Goal: Task Accomplishment & Management: Manage account settings

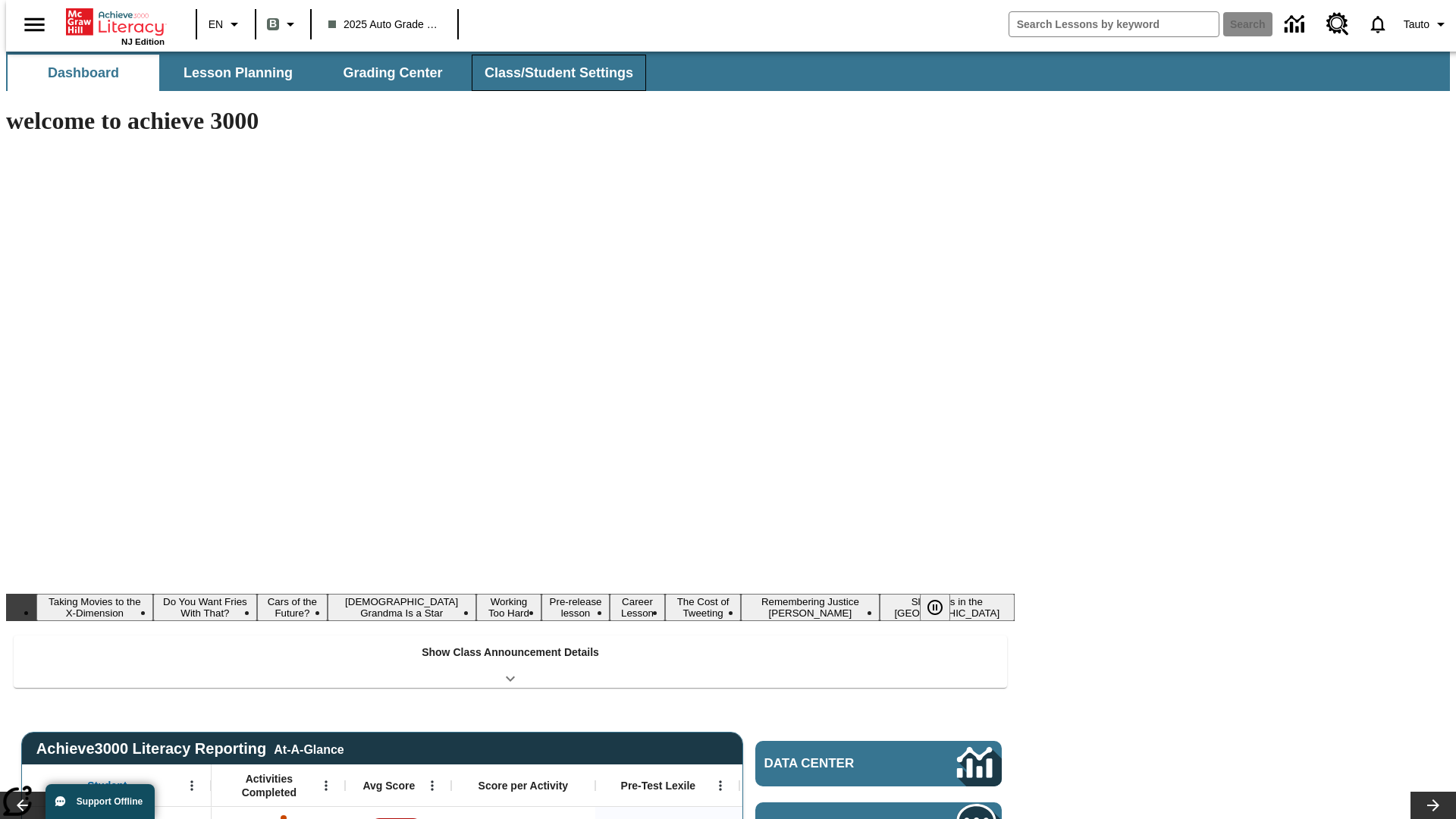
click at [550, 73] on button "Class/Student Settings" at bounding box center [559, 73] width 175 height 37
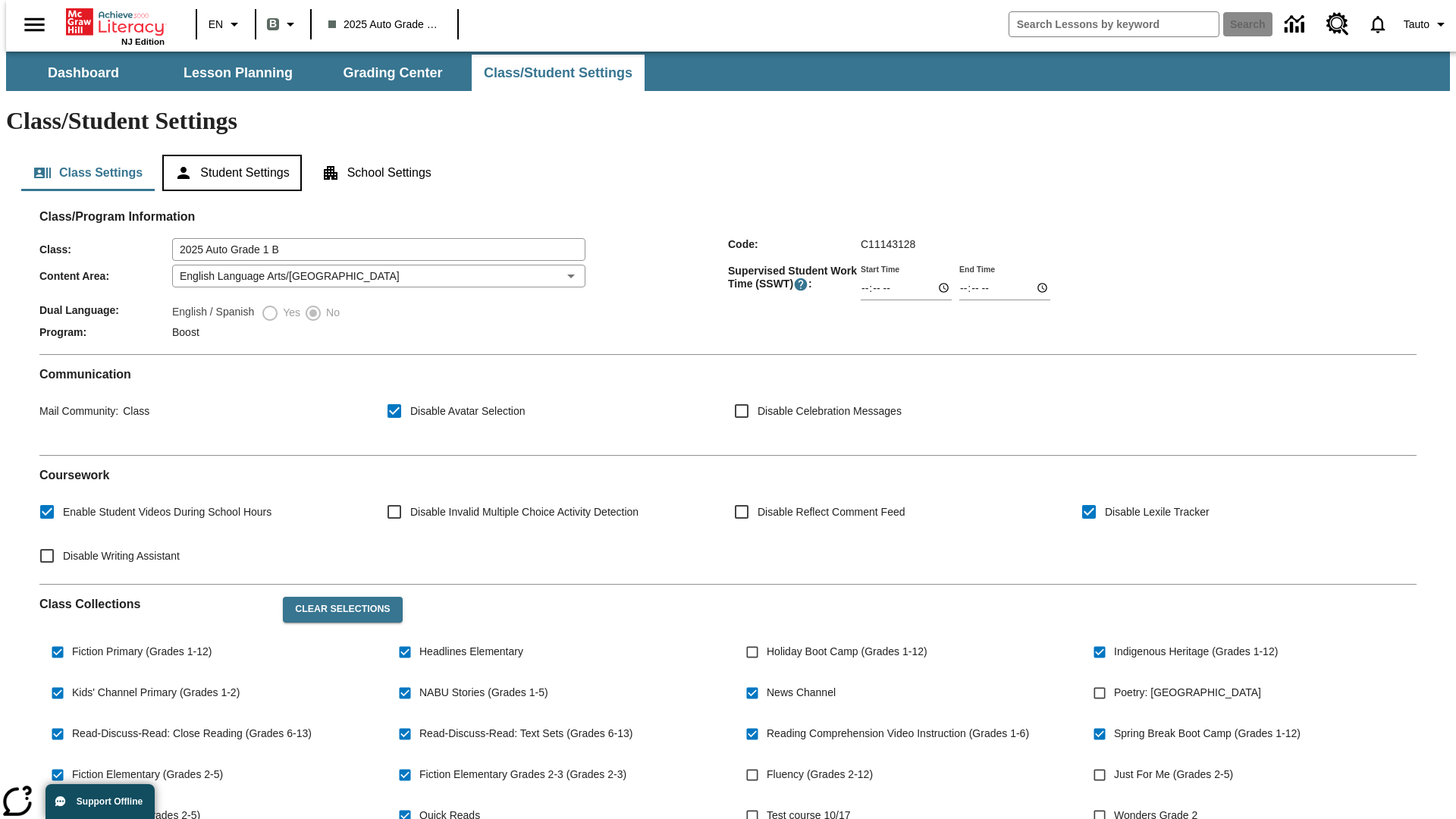
click at [228, 155] on button "Student Settings" at bounding box center [231, 173] width 139 height 37
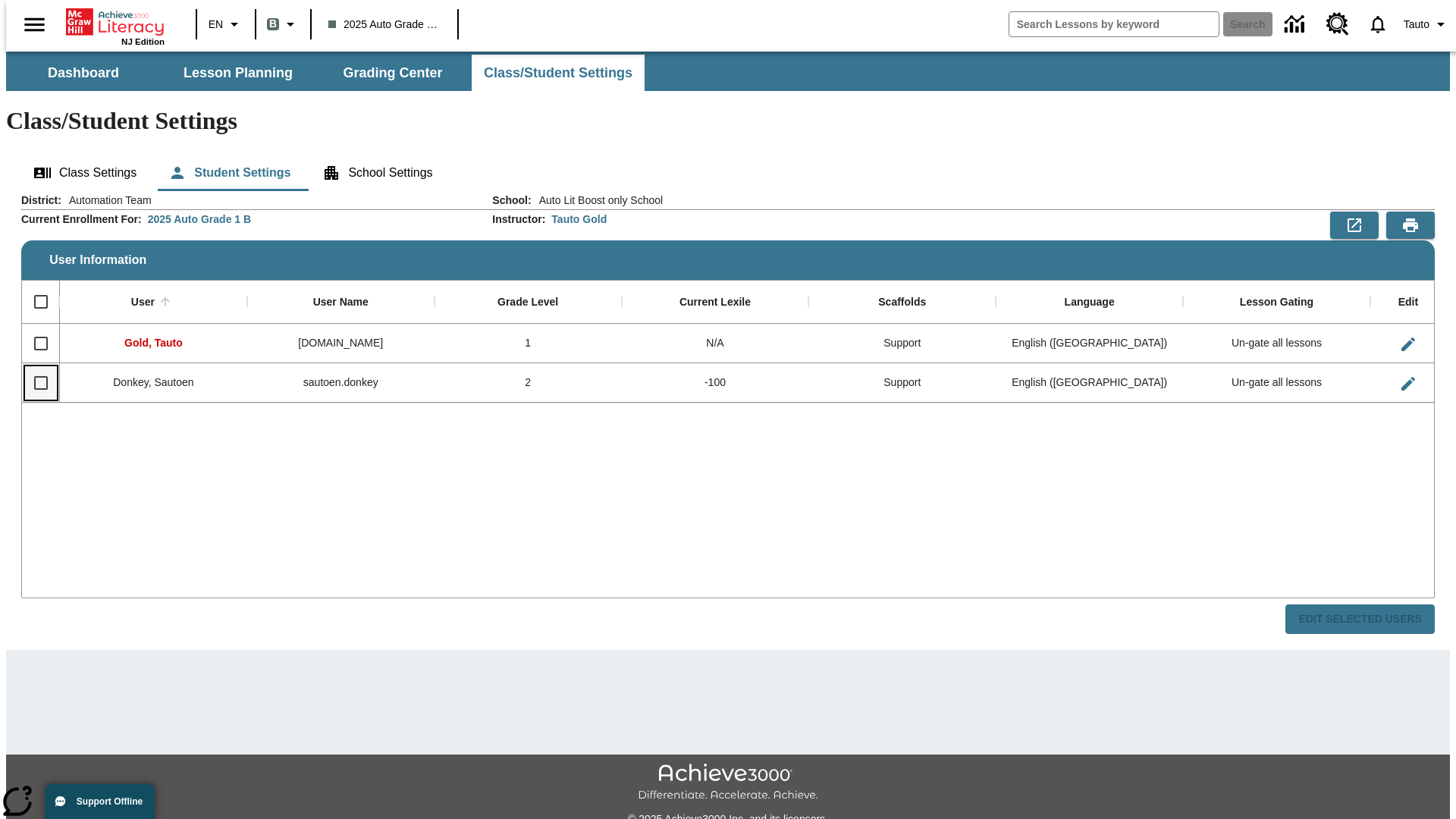
click at [34, 367] on input "Select row" at bounding box center [41, 383] width 32 height 32
checkbox input "true"
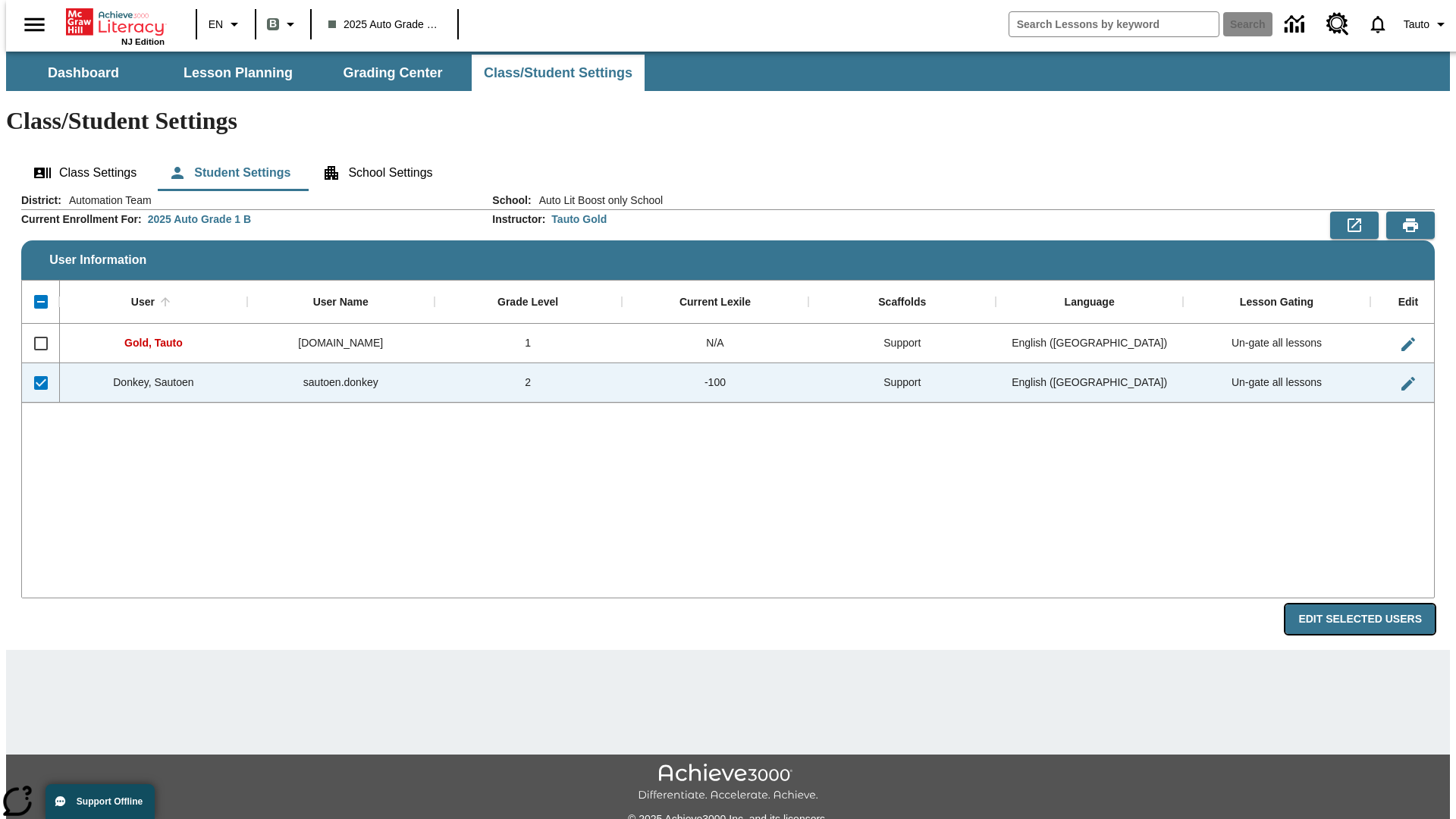
click at [1372, 605] on button "Edit Selected Users" at bounding box center [1360, 619] width 149 height 29
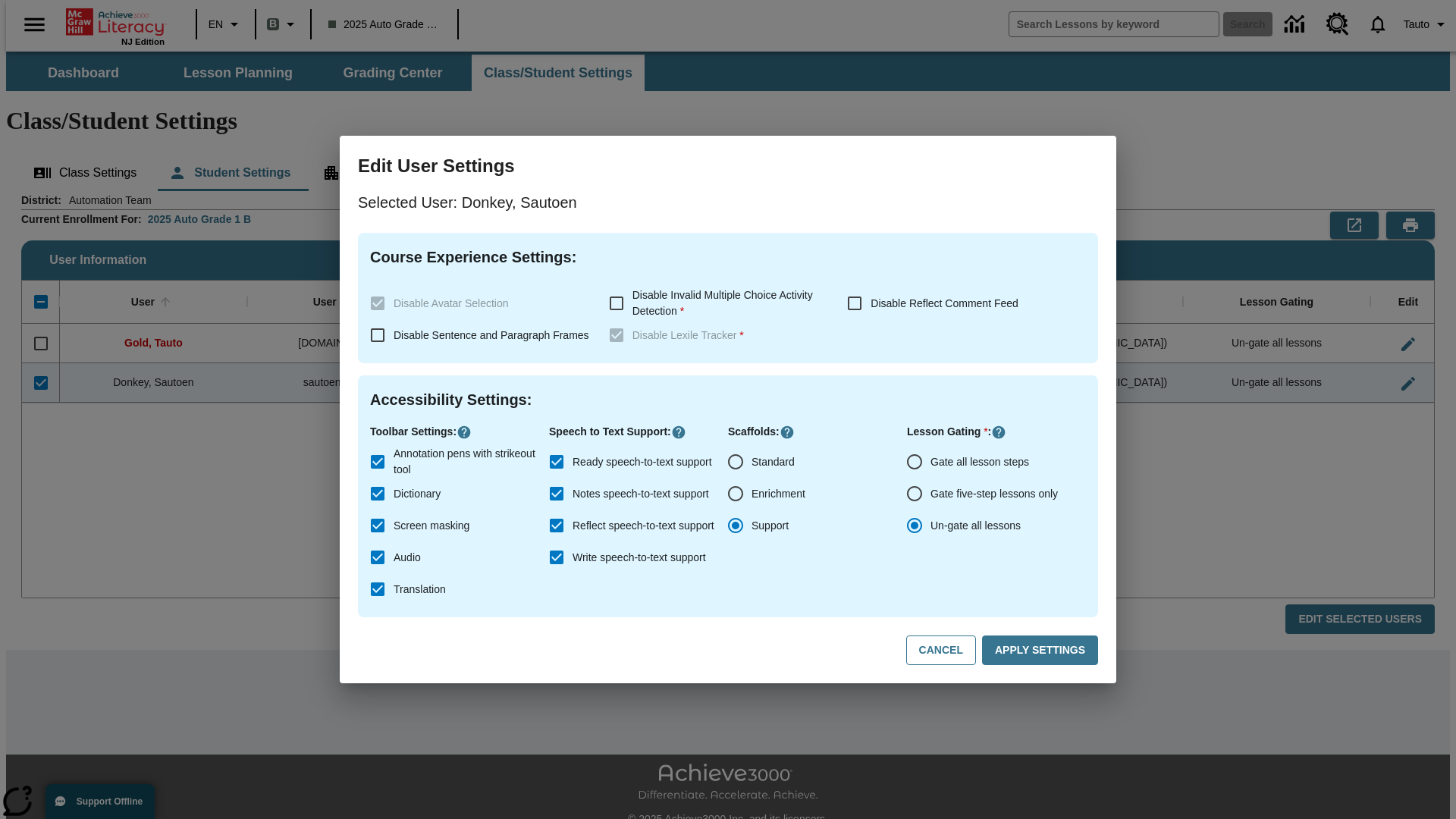
click at [915, 462] on input "Gate all lesson steps" at bounding box center [915, 462] width 32 height 32
radio input "true"
click at [1042, 651] on button "Apply Settings" at bounding box center [1040, 650] width 116 height 29
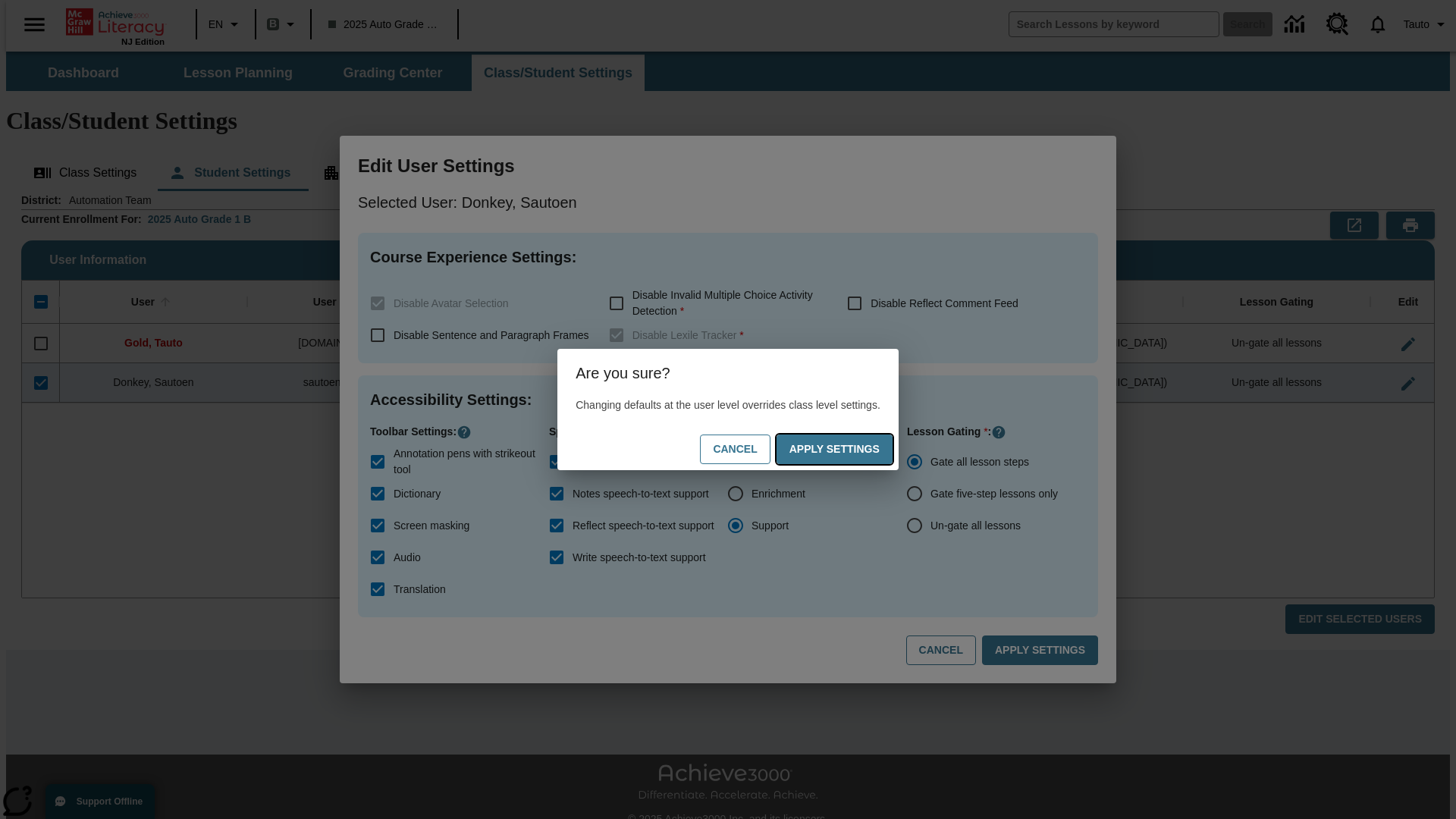
click at [849, 449] on button "Apply Settings" at bounding box center [834, 449] width 116 height 29
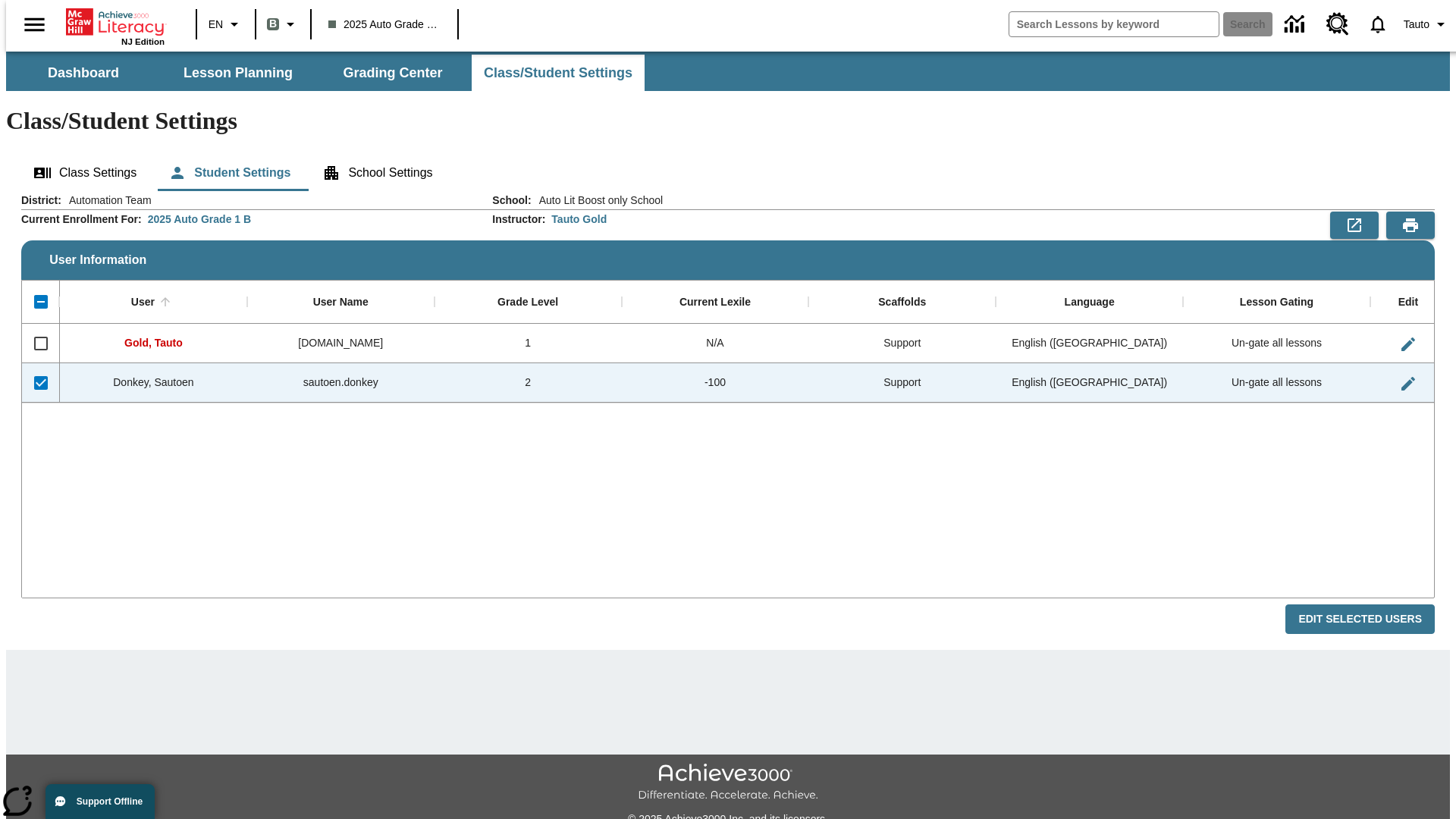
checkbox input "false"
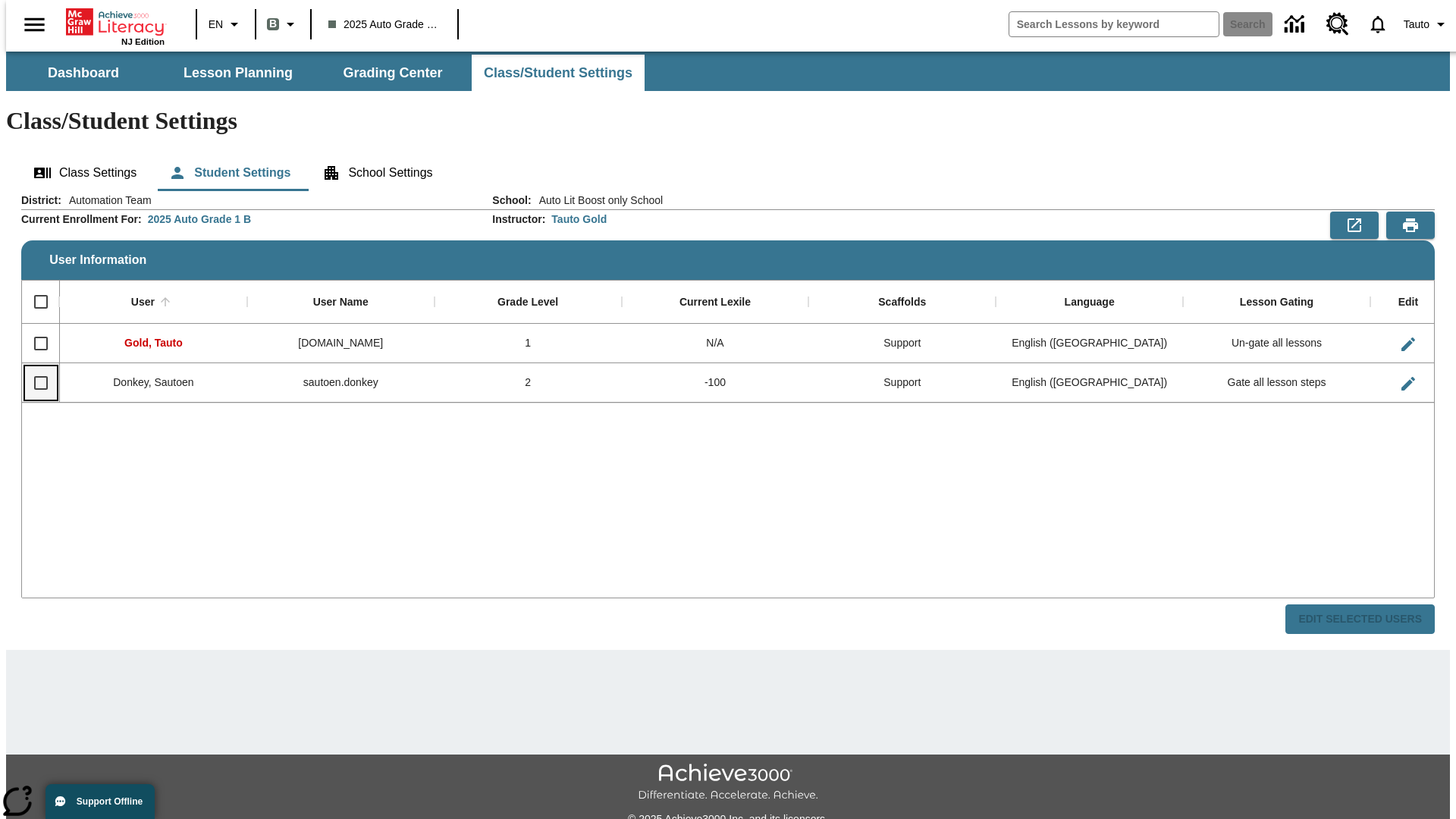
click at [34, 367] on input "Select row" at bounding box center [41, 383] width 32 height 32
checkbox input "true"
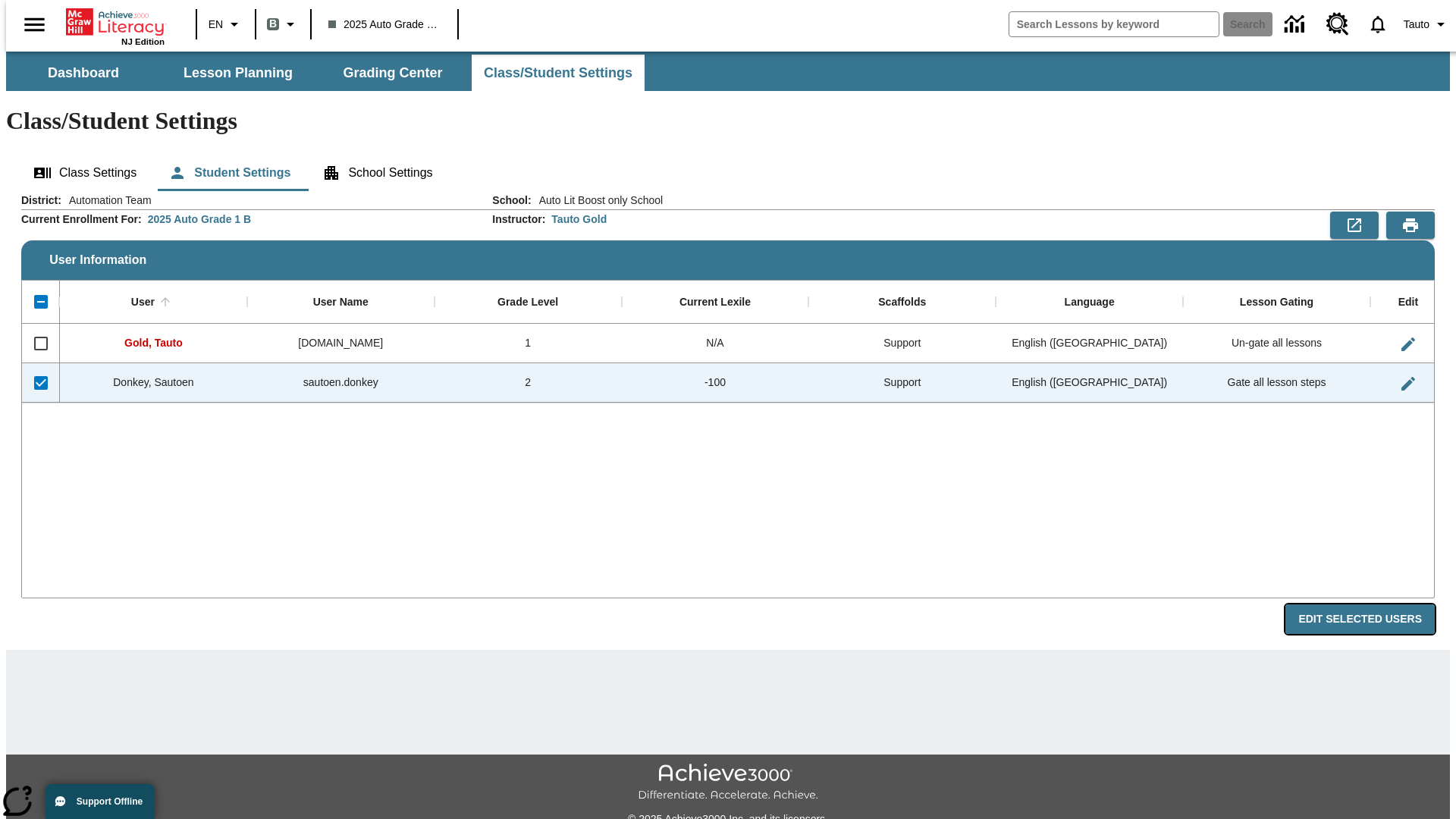
click at [1372, 605] on button "Edit Selected Users" at bounding box center [1360, 619] width 149 height 29
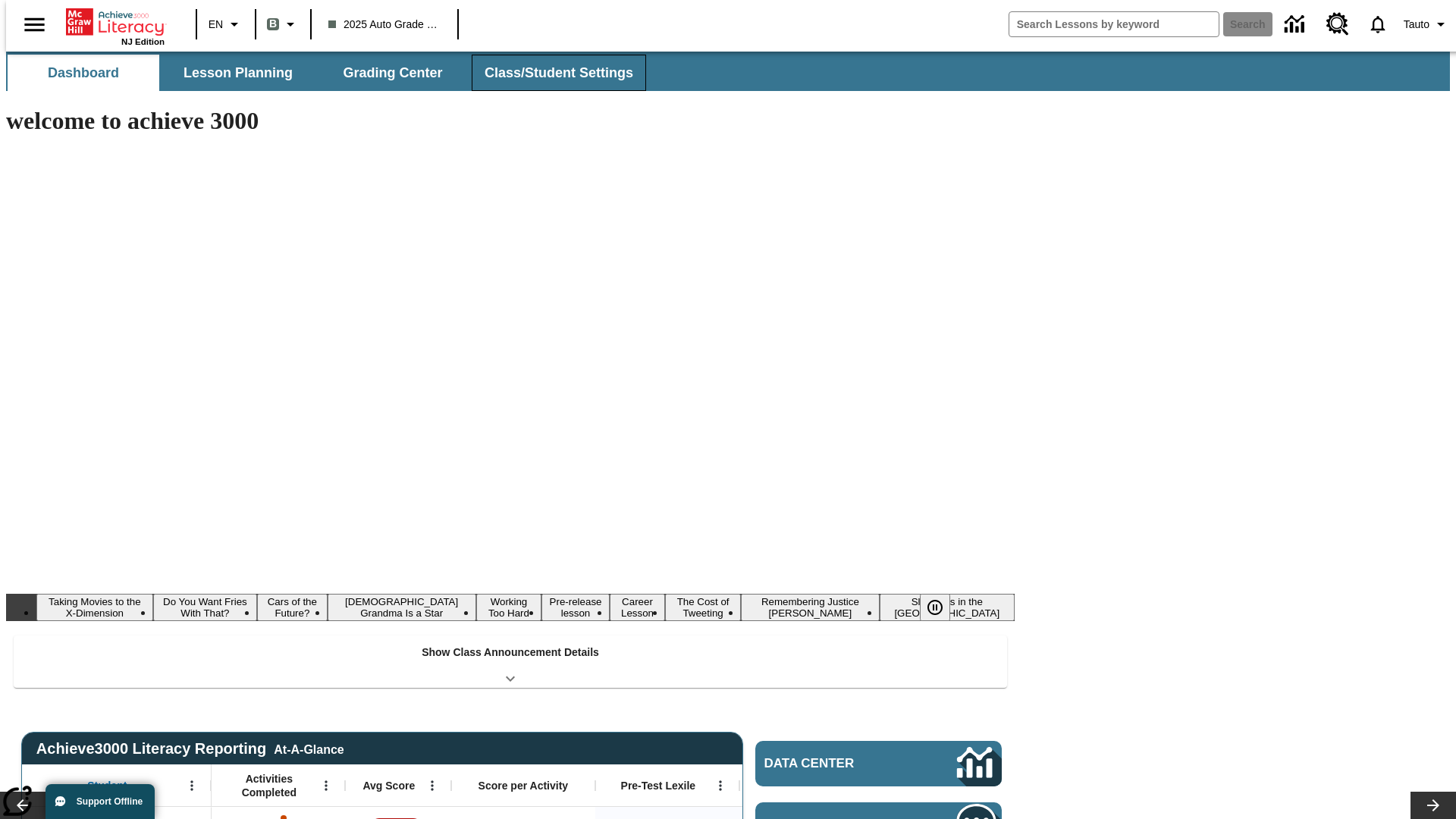
click at [550, 73] on button "Class/Student Settings" at bounding box center [559, 73] width 175 height 37
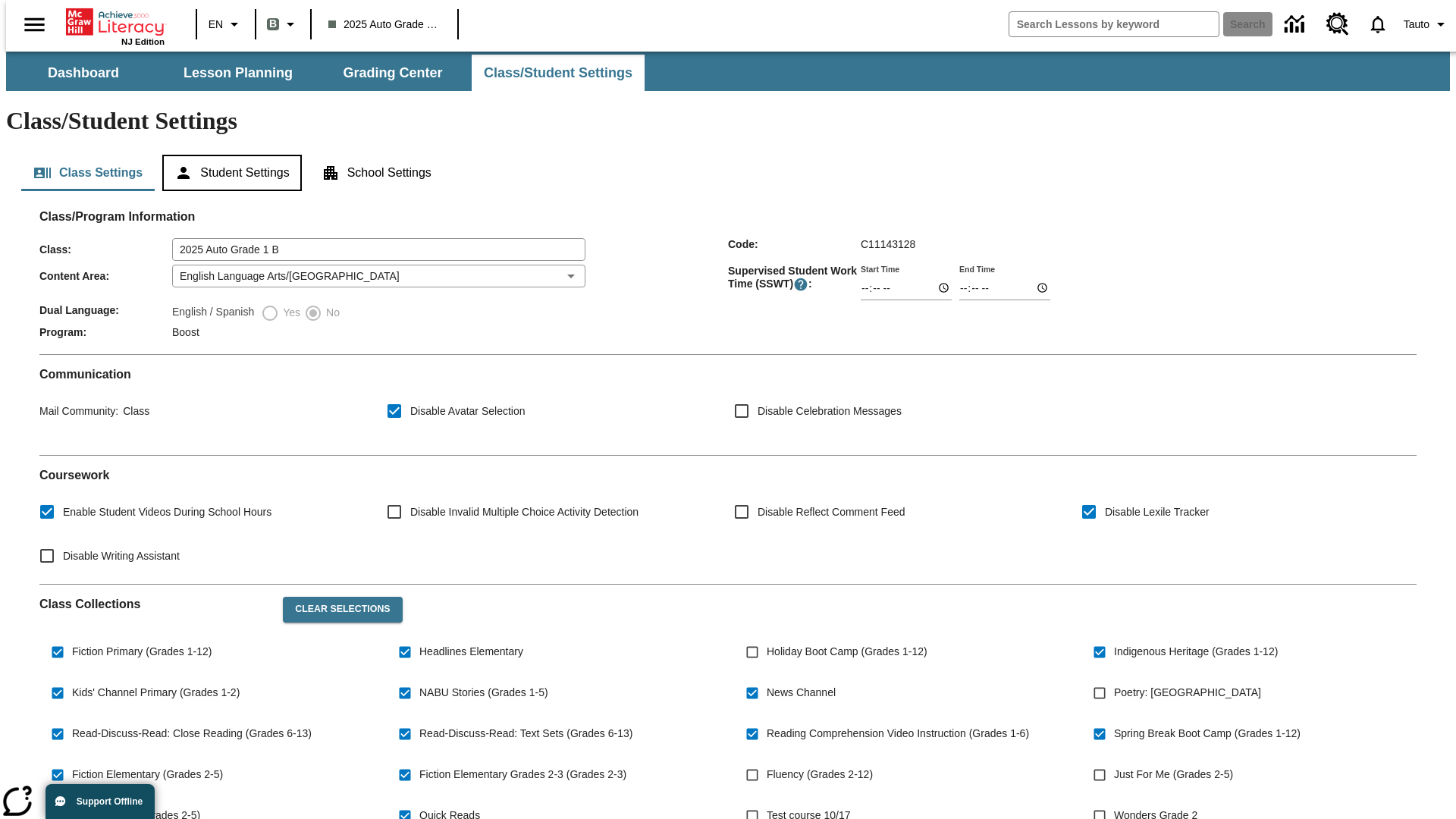
click at [228, 155] on button "Student Settings" at bounding box center [231, 173] width 139 height 37
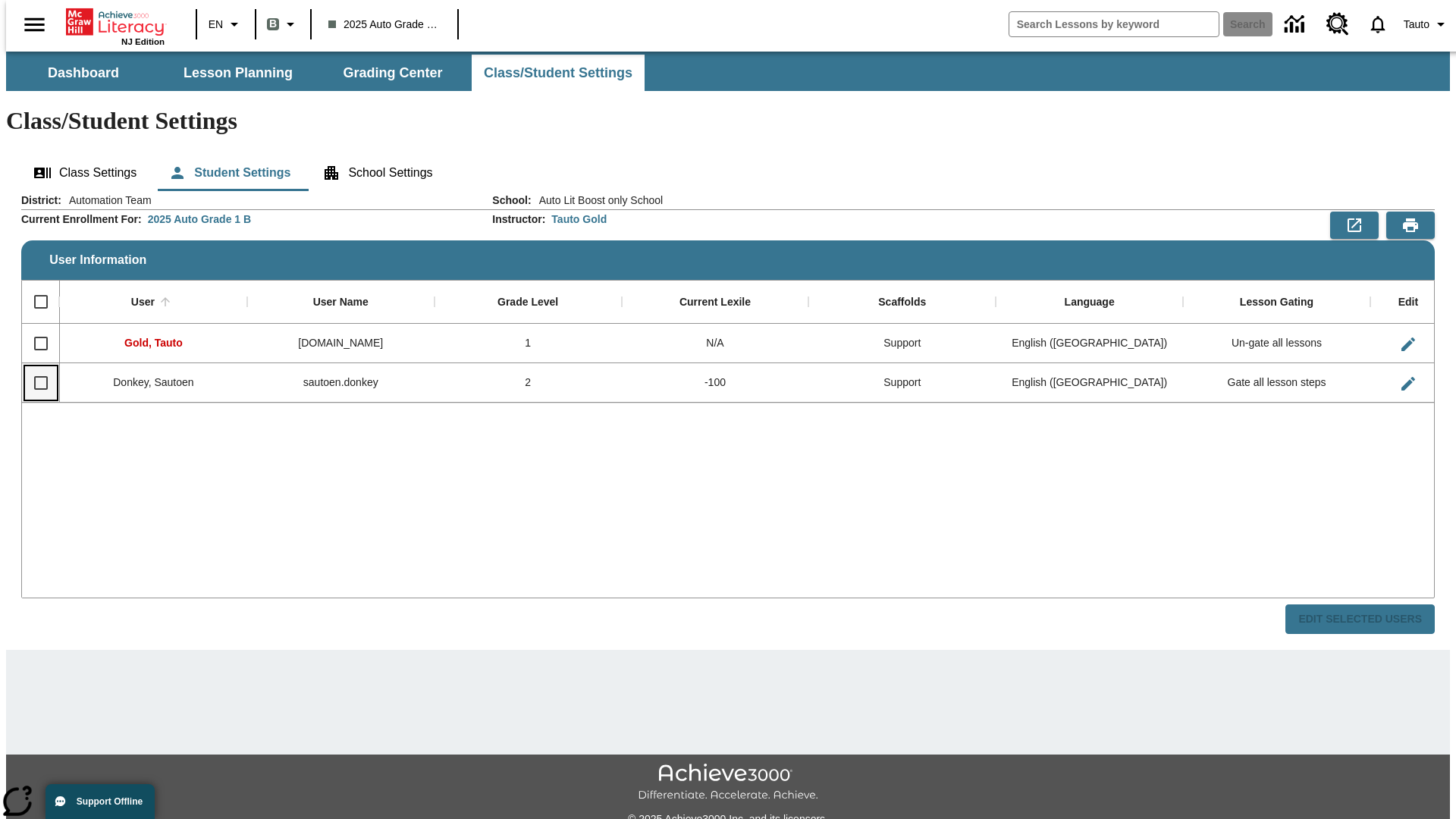
click at [34, 367] on input "Select row" at bounding box center [41, 383] width 32 height 32
checkbox input "true"
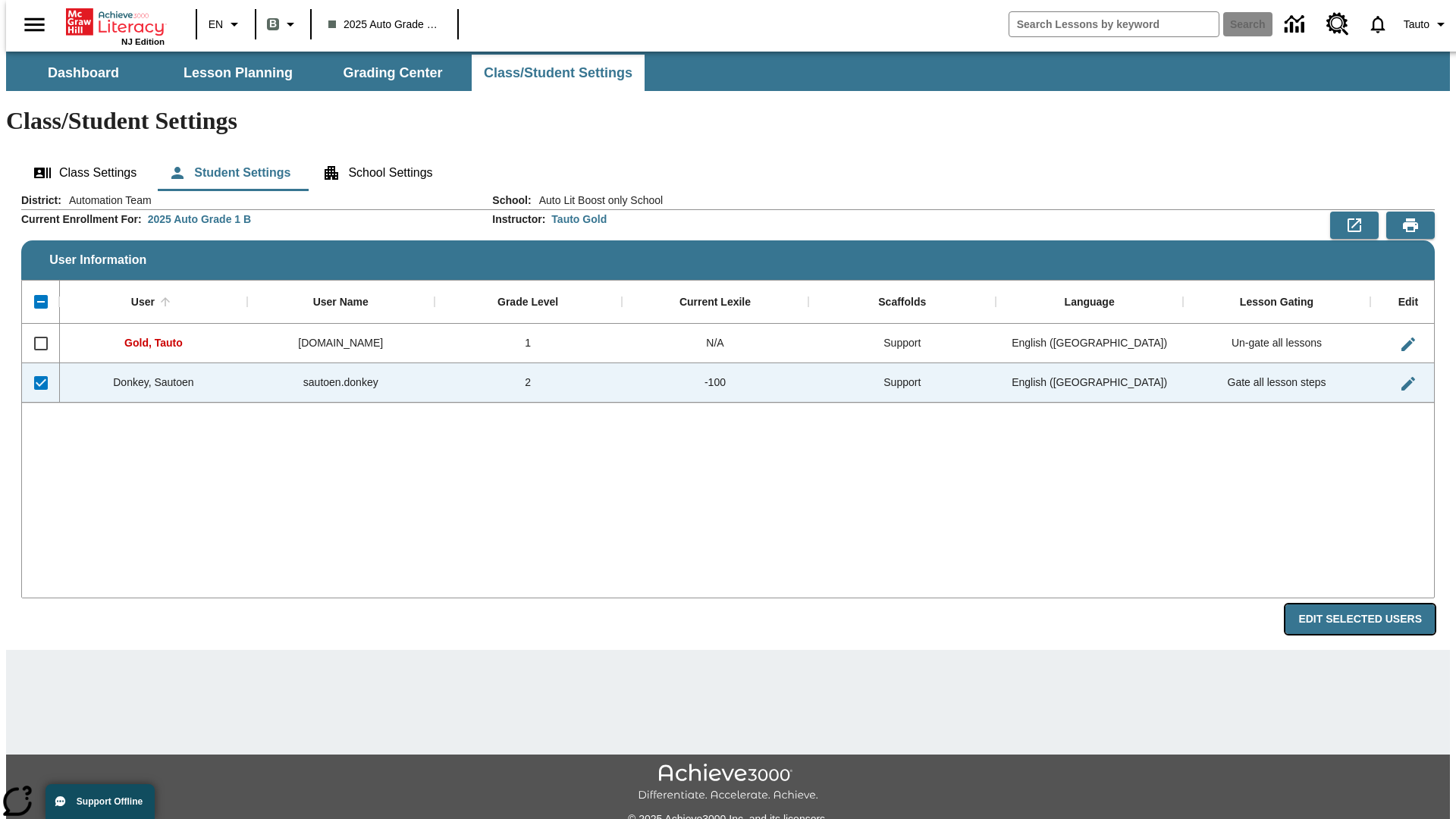
click at [1372, 605] on button "Edit Selected Users" at bounding box center [1360, 619] width 149 height 29
